Goal: Transaction & Acquisition: Purchase product/service

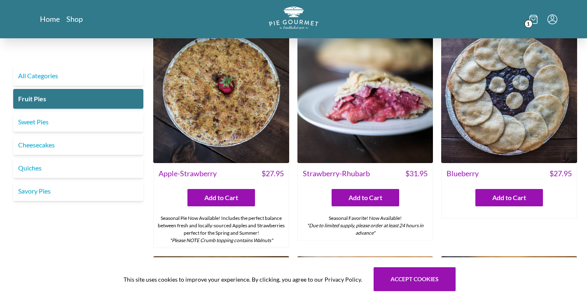
scroll to position [23, 0]
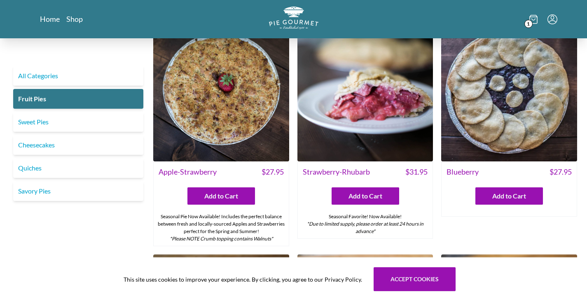
click at [507, 118] on img at bounding box center [509, 94] width 136 height 136
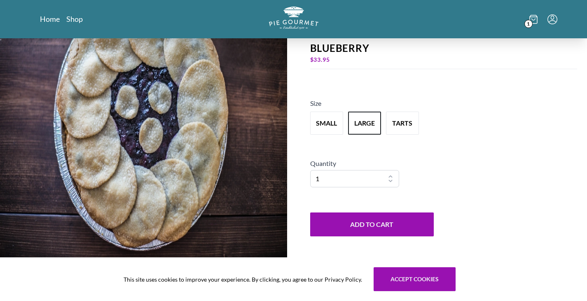
scroll to position [58, 0]
click at [72, 20] on link "Shop" at bounding box center [74, 19] width 16 height 10
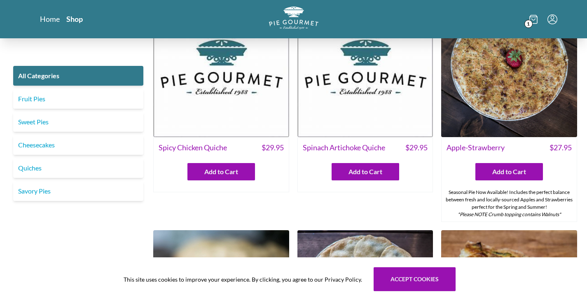
scroll to position [257, 0]
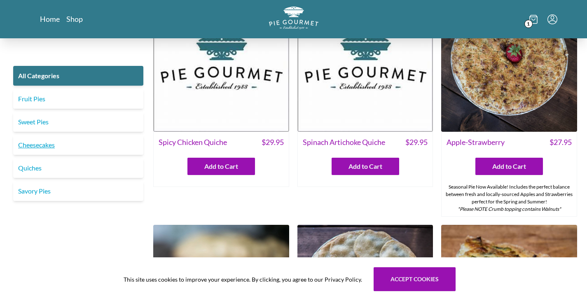
click at [101, 140] on link "Cheesecakes" at bounding box center [78, 145] width 130 height 20
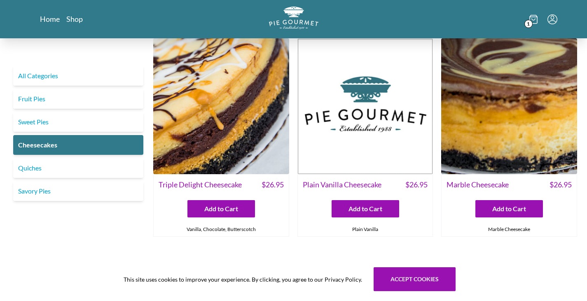
scroll to position [5, 0]
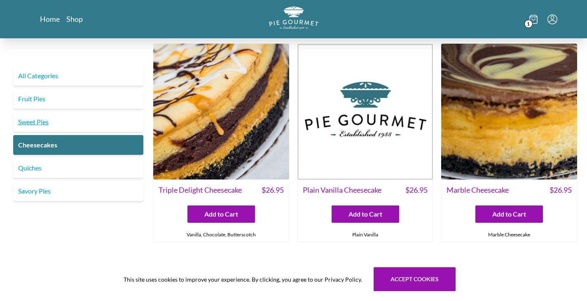
click at [79, 115] on link "Sweet Pies" at bounding box center [78, 122] width 130 height 20
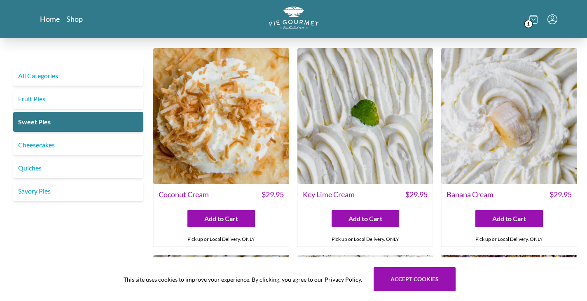
click at [339, 125] on img at bounding box center [365, 116] width 136 height 136
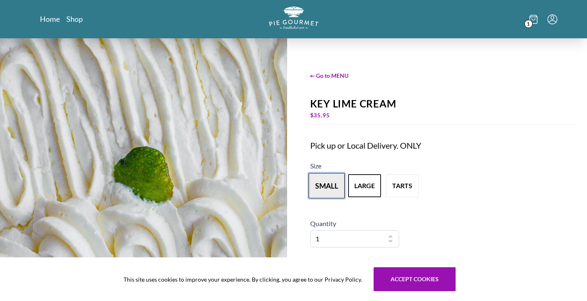
click at [327, 182] on button "small" at bounding box center [326, 186] width 36 height 26
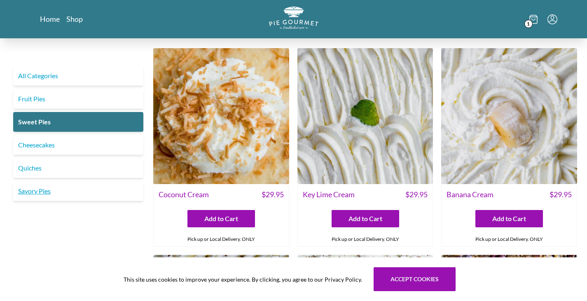
click at [73, 191] on link "Savory Pies" at bounding box center [78, 191] width 130 height 20
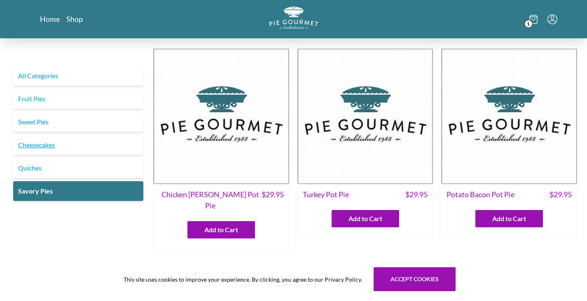
click at [72, 146] on link "Cheesecakes" at bounding box center [78, 145] width 130 height 20
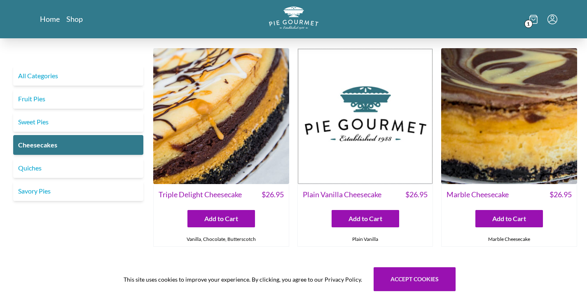
click at [372, 160] on img at bounding box center [365, 116] width 136 height 136
click at [224, 161] on img at bounding box center [221, 116] width 136 height 136
click at [503, 170] on img at bounding box center [509, 116] width 136 height 136
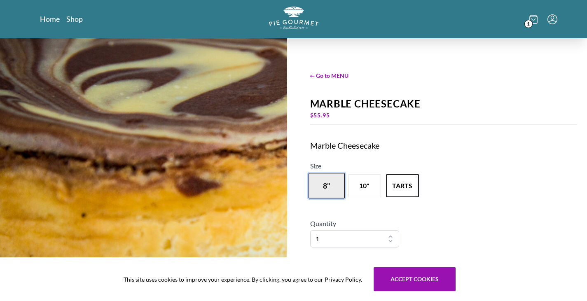
click at [322, 185] on button "8"" at bounding box center [326, 186] width 36 height 26
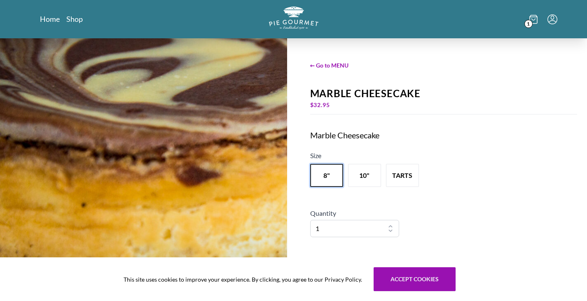
scroll to position [11, 0]
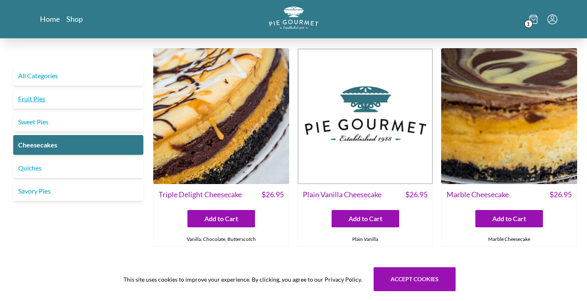
click at [67, 90] on link "Fruit Pies" at bounding box center [78, 99] width 130 height 20
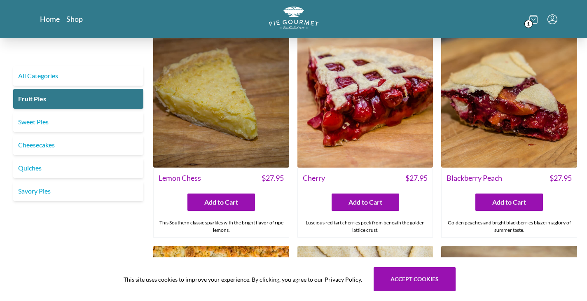
scroll to position [245, 0]
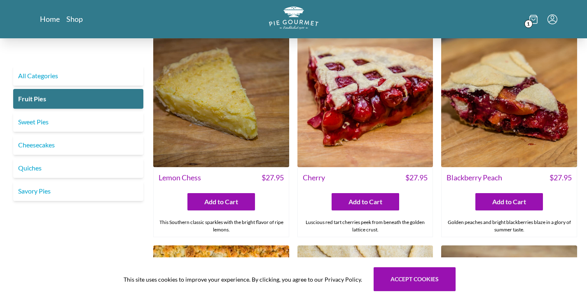
click at [502, 154] on img at bounding box center [509, 100] width 136 height 136
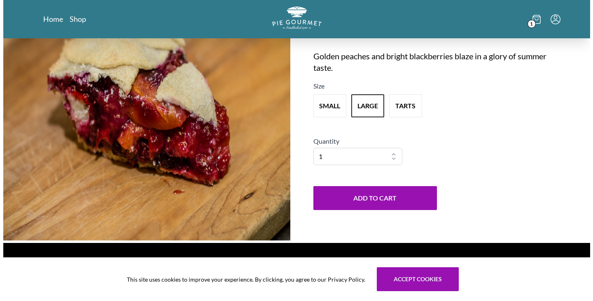
scroll to position [111, 0]
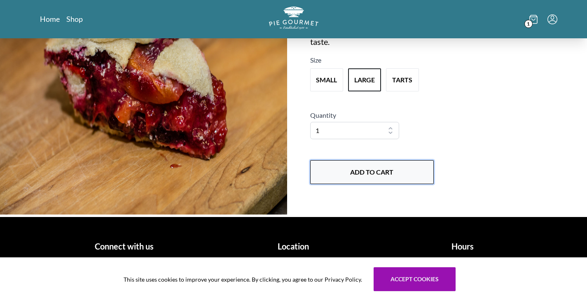
click at [402, 168] on button "Add to Cart" at bounding box center [371, 172] width 123 height 24
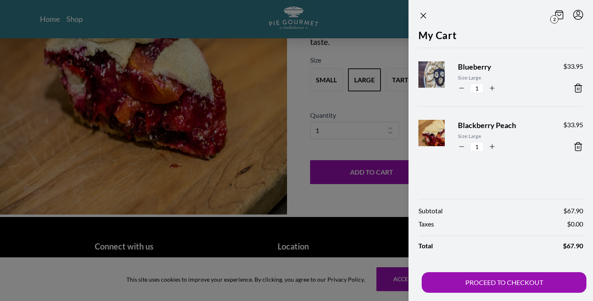
click at [576, 87] on icon at bounding box center [578, 88] width 10 height 10
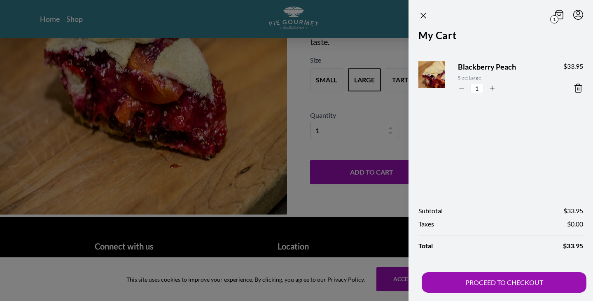
click at [531, 134] on div "My Cart Blackberry Peach Size: Large 1 $ 33.95" at bounding box center [500, 109] width 184 height 163
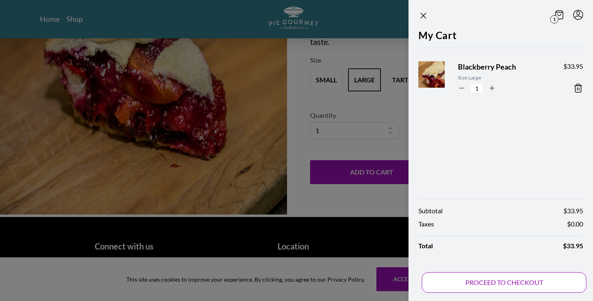
click at [496, 286] on button "PROCEED TO CHECKOUT" at bounding box center [503, 282] width 165 height 21
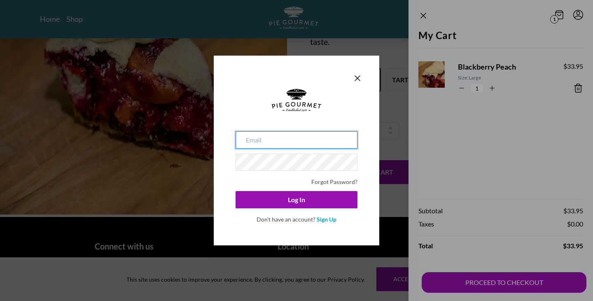
click at [300, 142] on input "email" at bounding box center [296, 139] width 122 height 17
click at [306, 147] on input "email" at bounding box center [296, 139] width 122 height 17
click at [324, 220] on link "Sign Up" at bounding box center [327, 219] width 20 height 7
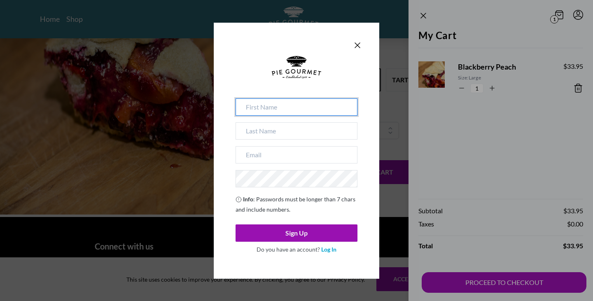
click at [274, 105] on input at bounding box center [296, 106] width 122 height 17
type input "[PERSON_NAME]"
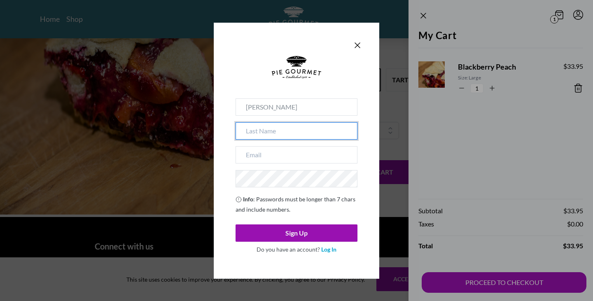
type input "[PERSON_NAME]"
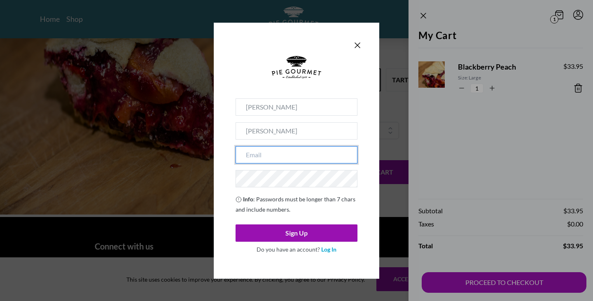
type input "[EMAIL_ADDRESS][DOMAIN_NAME]"
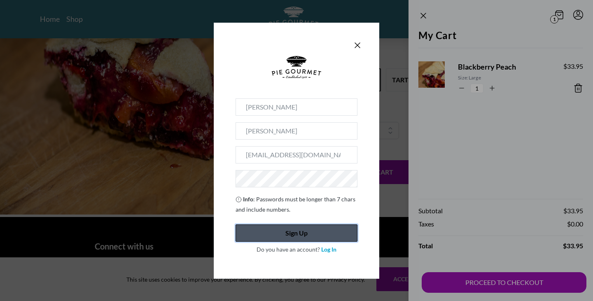
click at [319, 233] on button "Sign Up" at bounding box center [296, 232] width 122 height 17
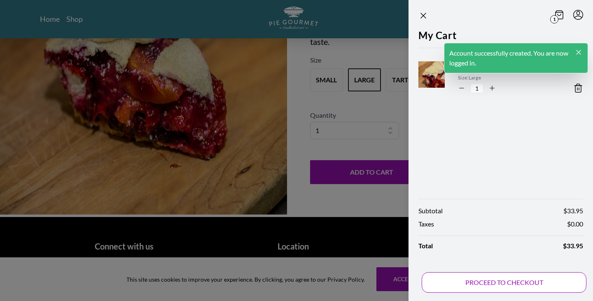
click at [491, 283] on button "PROCEED TO CHECKOUT" at bounding box center [503, 282] width 165 height 21
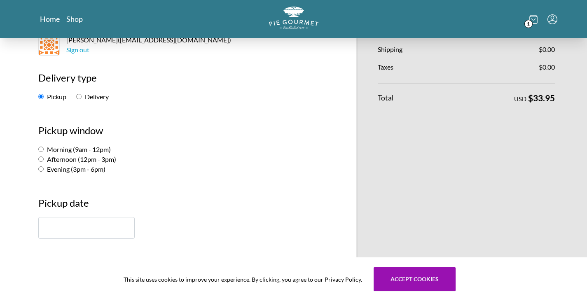
scroll to position [83, 0]
click at [93, 150] on label "Morning (9am - 12pm)" at bounding box center [74, 149] width 72 height 8
click at [44, 150] on input "Morning (9am - 12pm)" at bounding box center [40, 148] width 5 height 5
radio input "true"
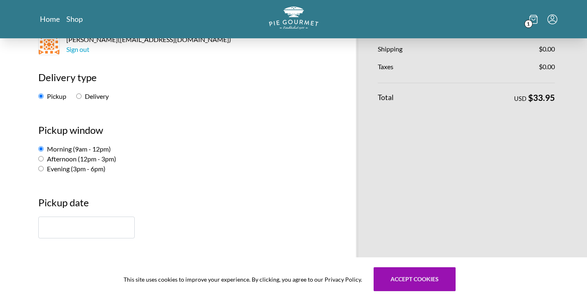
click at [95, 222] on input "text" at bounding box center [86, 227] width 96 height 22
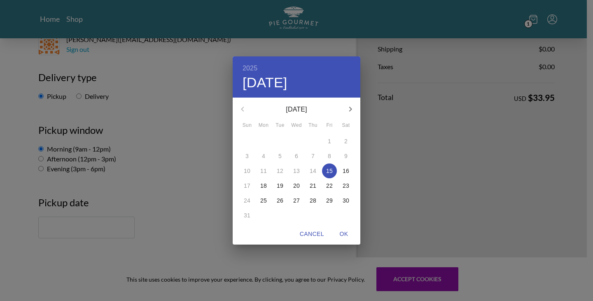
click at [345, 168] on p "16" at bounding box center [345, 171] width 7 height 8
click at [340, 234] on span "OK" at bounding box center [344, 234] width 20 height 10
type input "[DATE]"
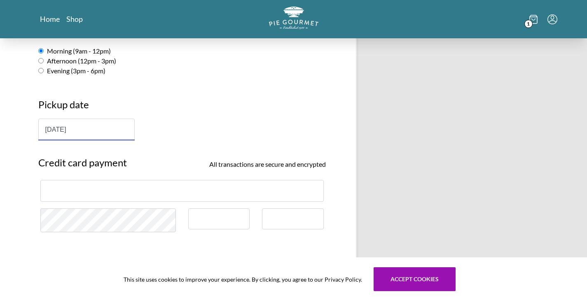
scroll to position [181, 0]
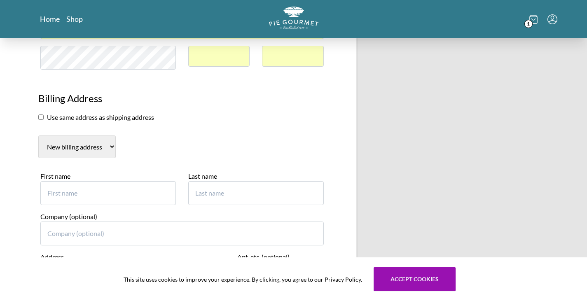
scroll to position [344, 0]
click at [94, 119] on section "Use same address as shipping address" at bounding box center [181, 117] width 287 height 10
click at [41, 115] on input "checkbox" at bounding box center [40, 116] width 5 height 5
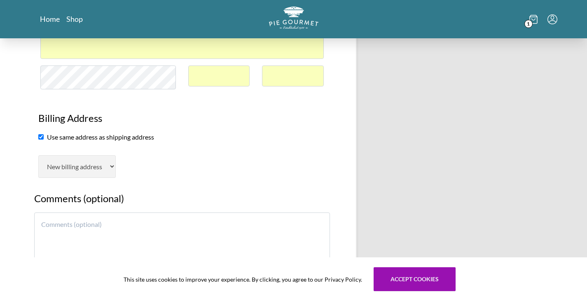
scroll to position [326, 0]
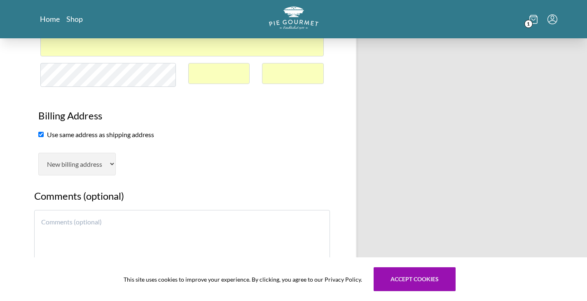
click at [39, 135] on input "checkbox" at bounding box center [40, 134] width 5 height 5
checkbox input "false"
select select "AL"
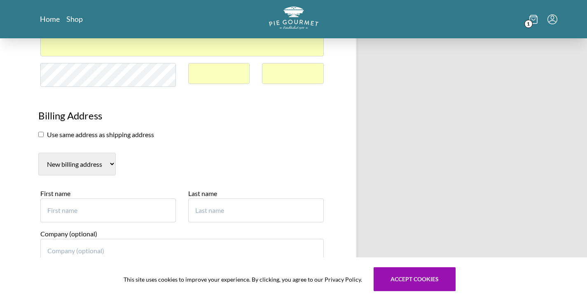
click at [101, 215] on input "First name" at bounding box center [107, 210] width 135 height 24
type input "[PERSON_NAME]"
type input "1"
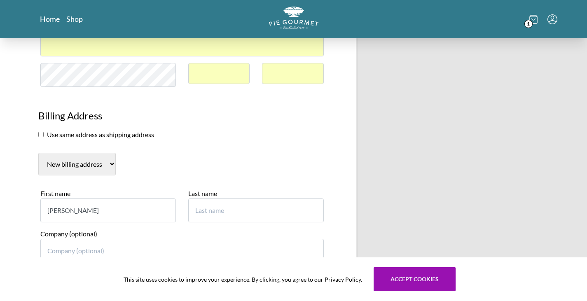
type input "[PERSON_NAME]"
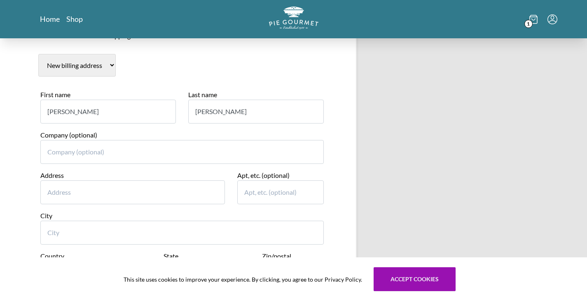
scroll to position [425, 0]
click at [172, 192] on input "Address" at bounding box center [132, 192] width 185 height 24
type input "[STREET_ADDRESS]"
type input "Chantilly"
select select "VA"
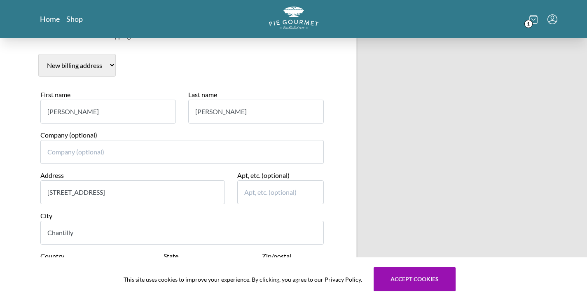
type input "20151"
type input "7036771176"
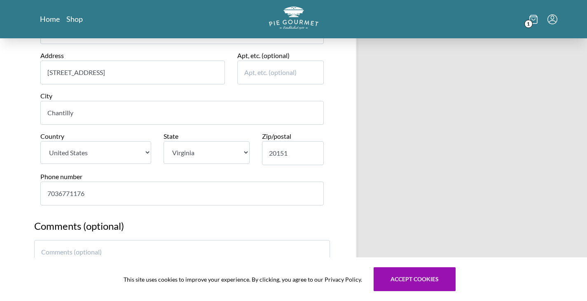
scroll to position [692, 0]
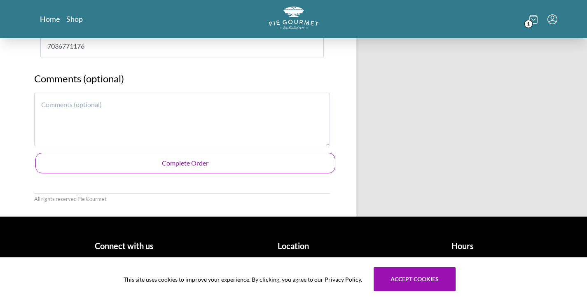
click at [228, 168] on button "Complete Order" at bounding box center [185, 163] width 300 height 21
